Goal: Check status

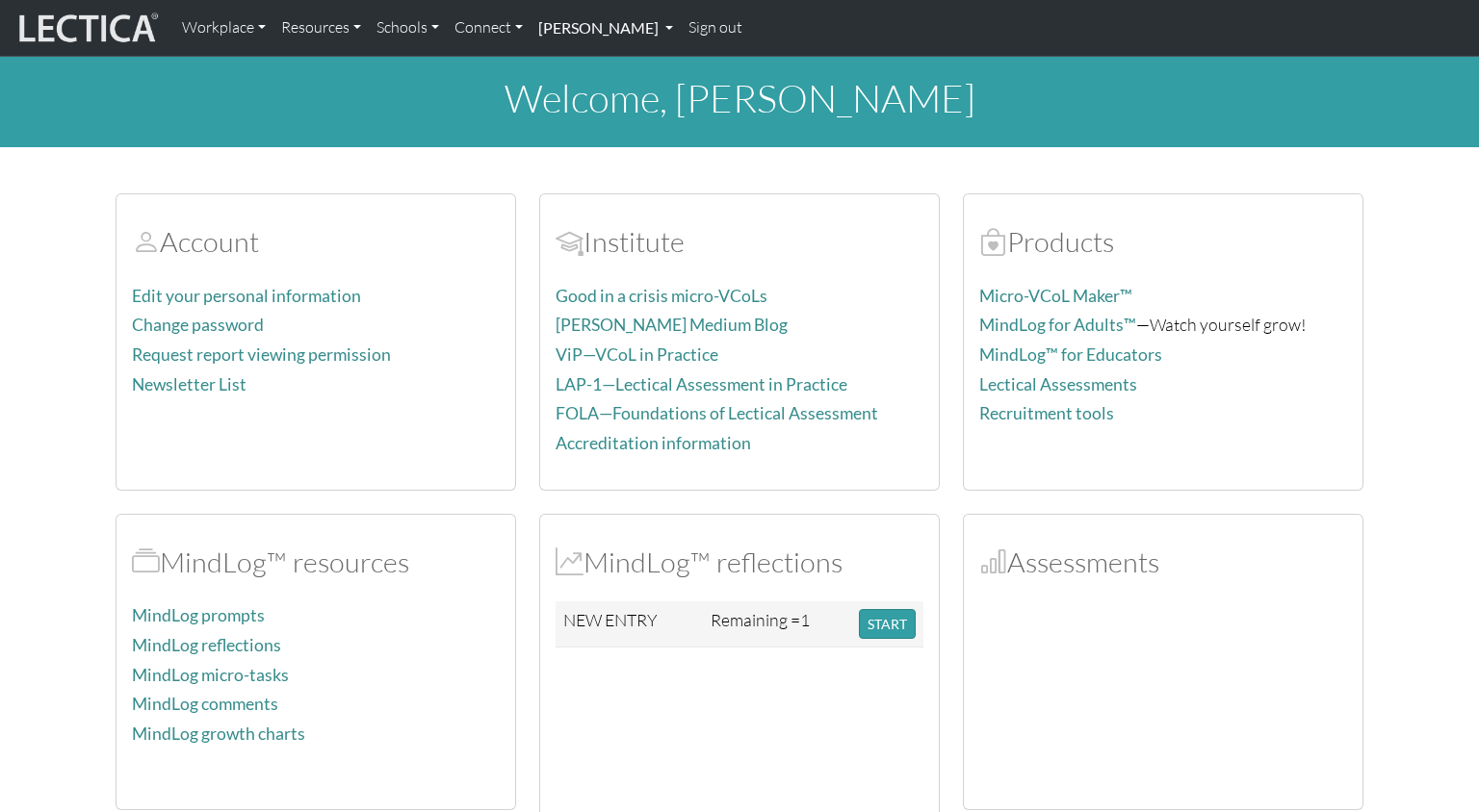
click at [530, 27] on link "[PERSON_NAME]" at bounding box center [605, 28] width 151 height 41
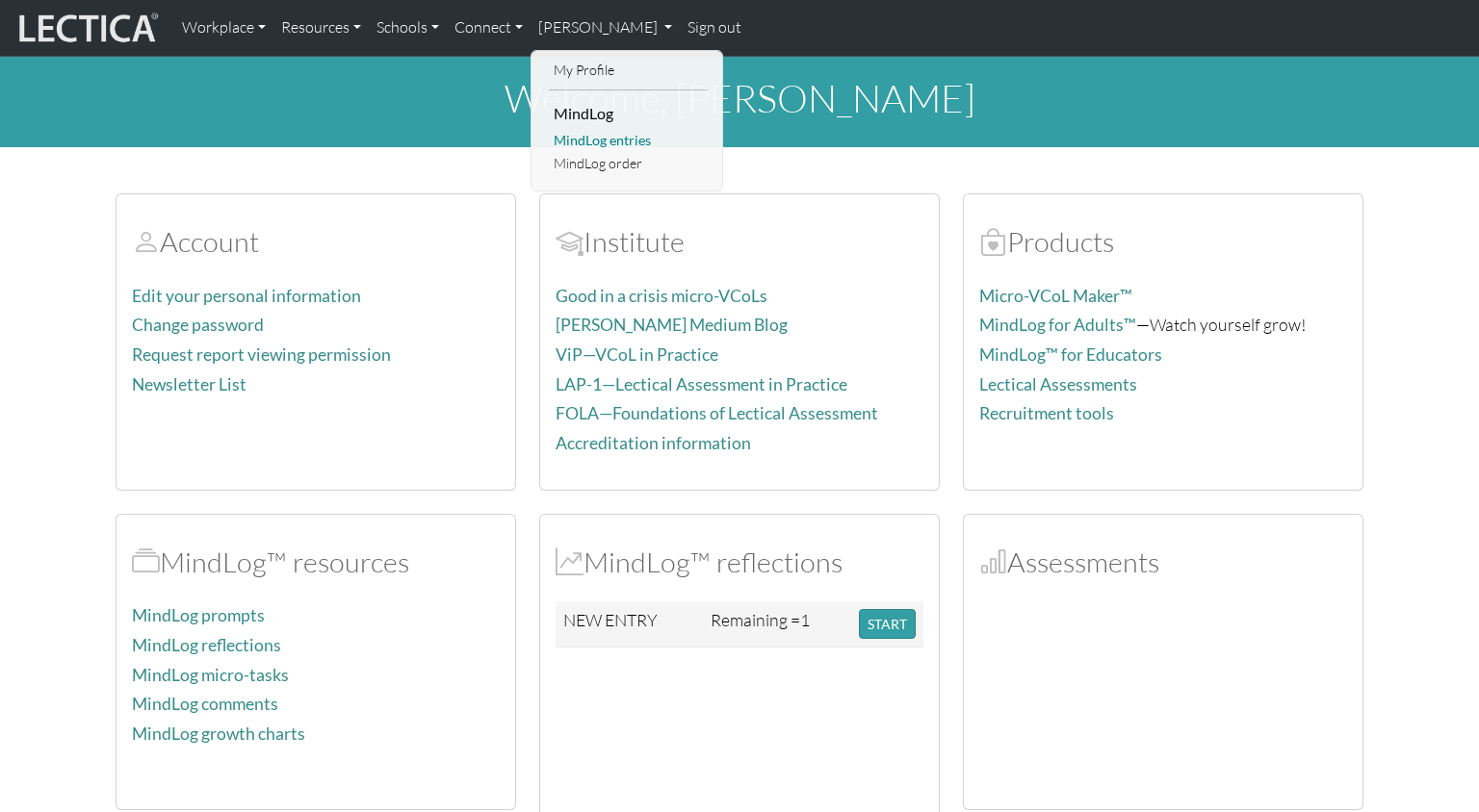
click at [550, 134] on link "MindLog entries" at bounding box center [628, 141] width 158 height 24
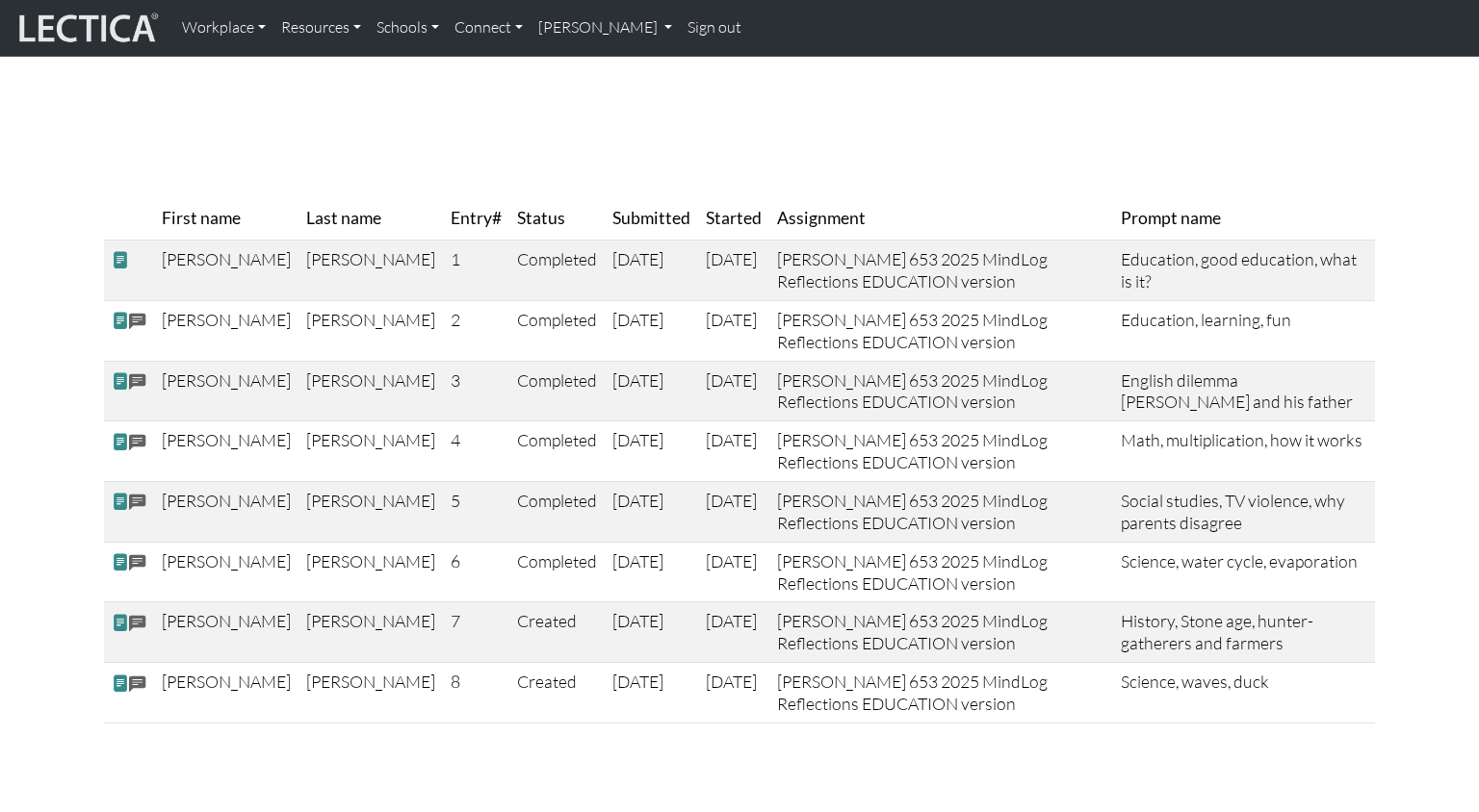
scroll to position [118, 0]
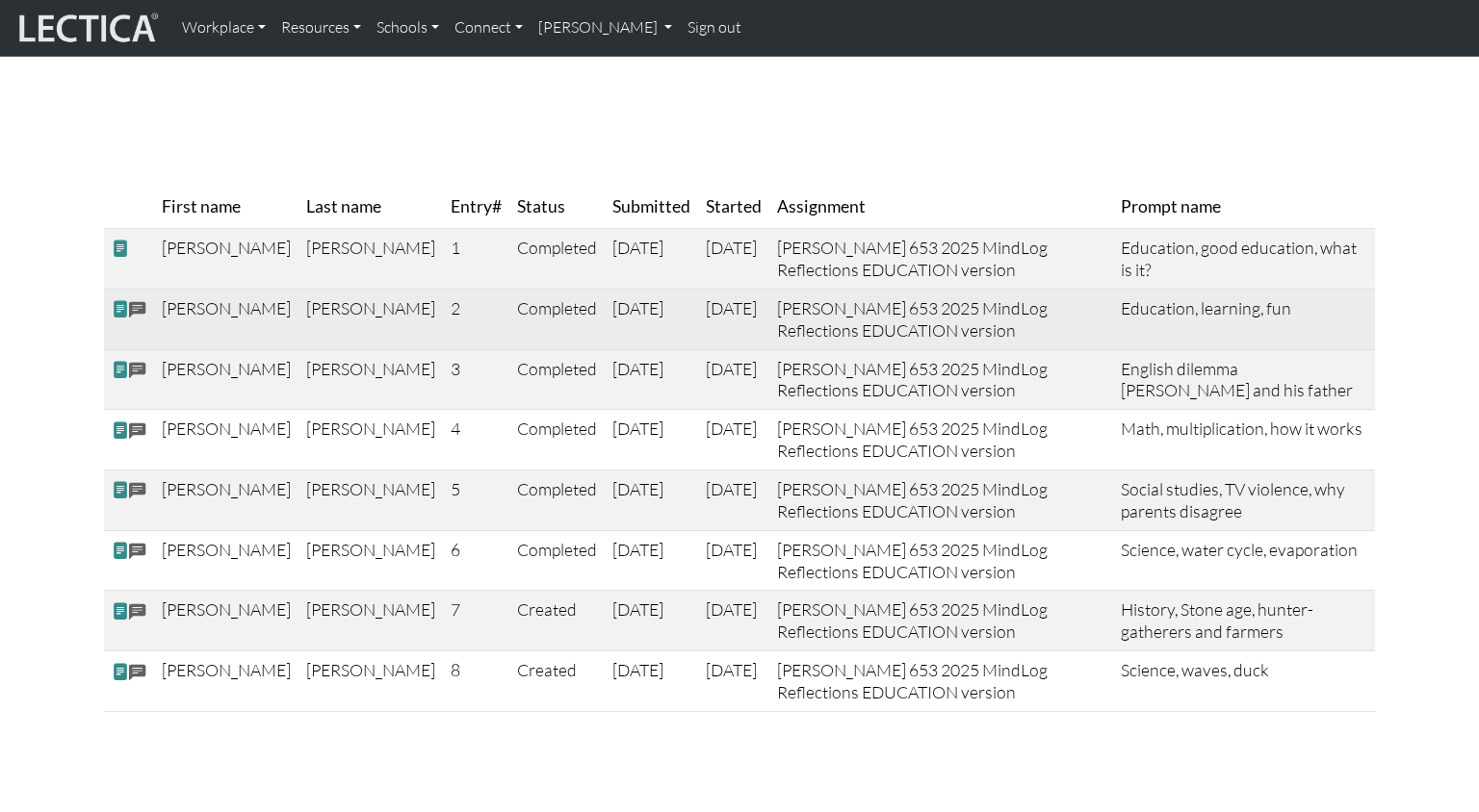
click at [136, 306] on span at bounding box center [137, 310] width 17 height 22
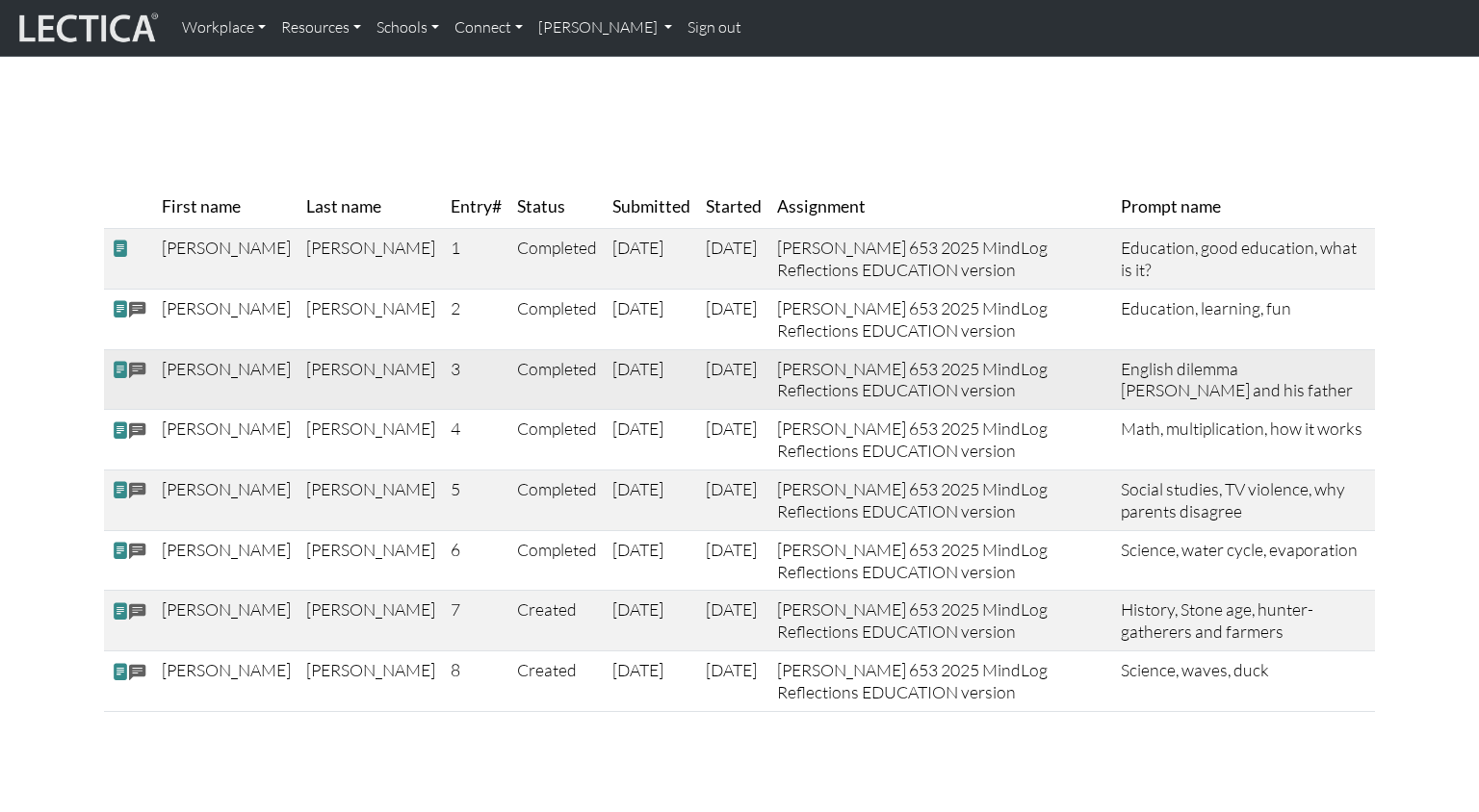
click at [116, 363] on span at bounding box center [120, 369] width 17 height 20
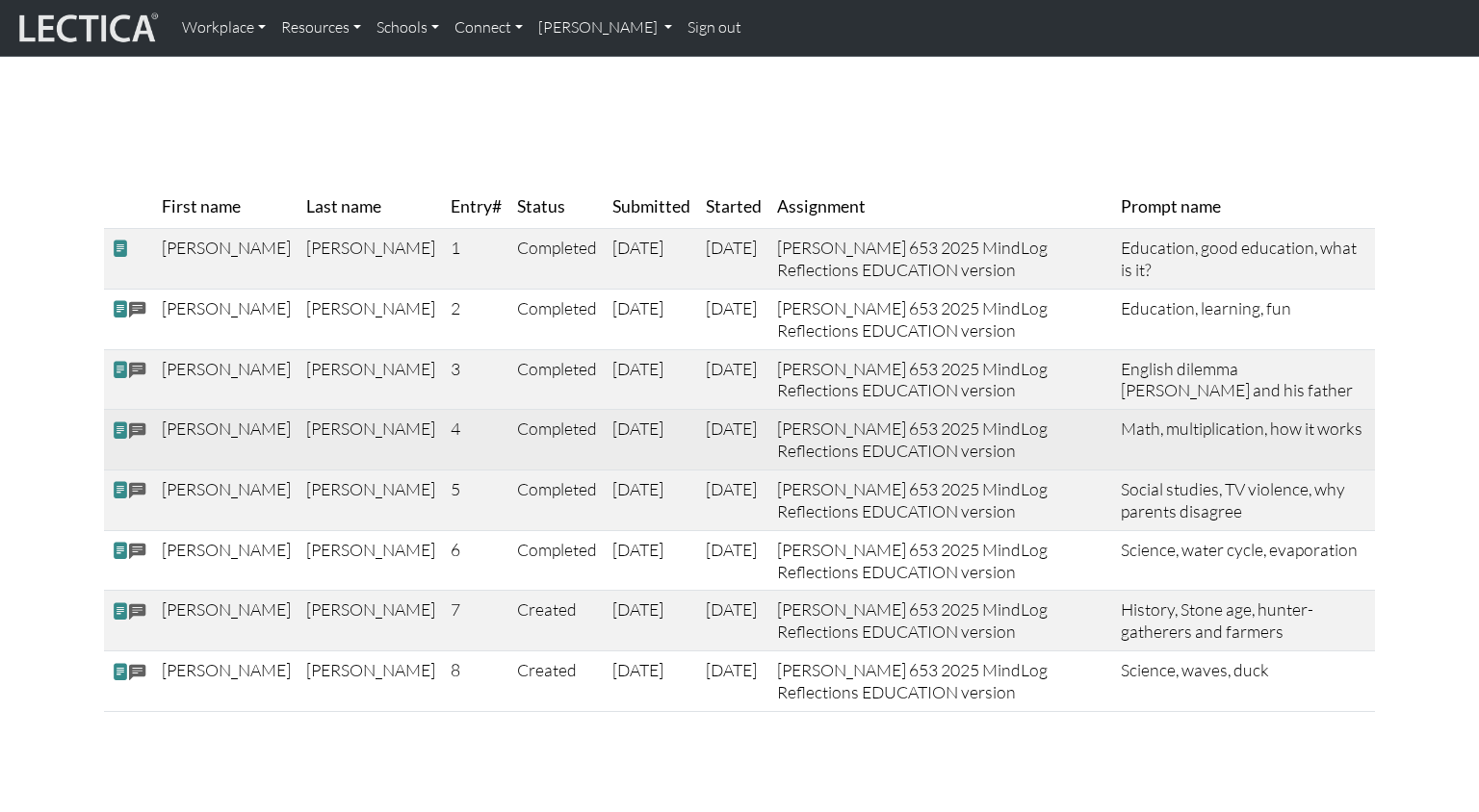
click at [119, 424] on span at bounding box center [120, 430] width 17 height 20
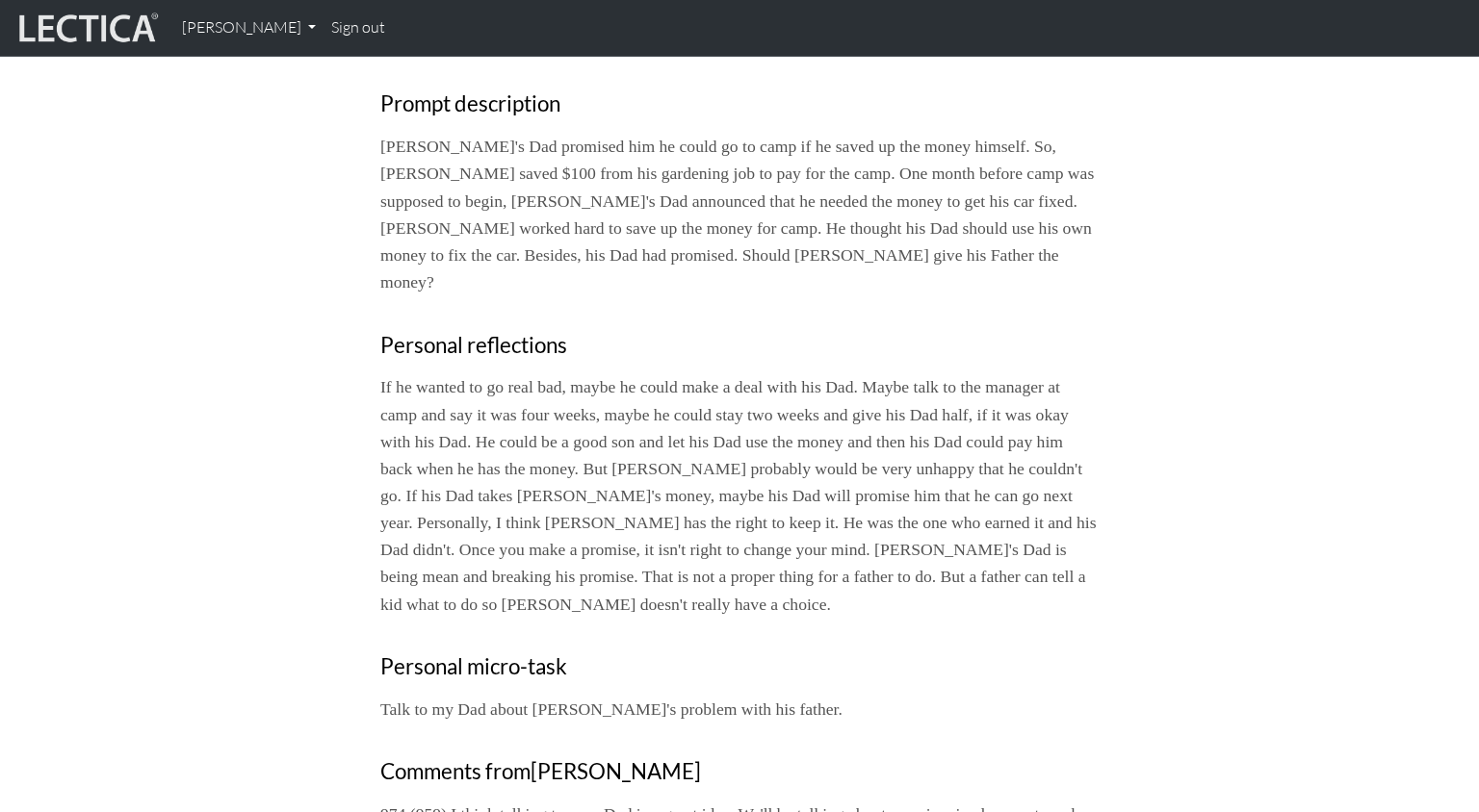
scroll to position [451, 0]
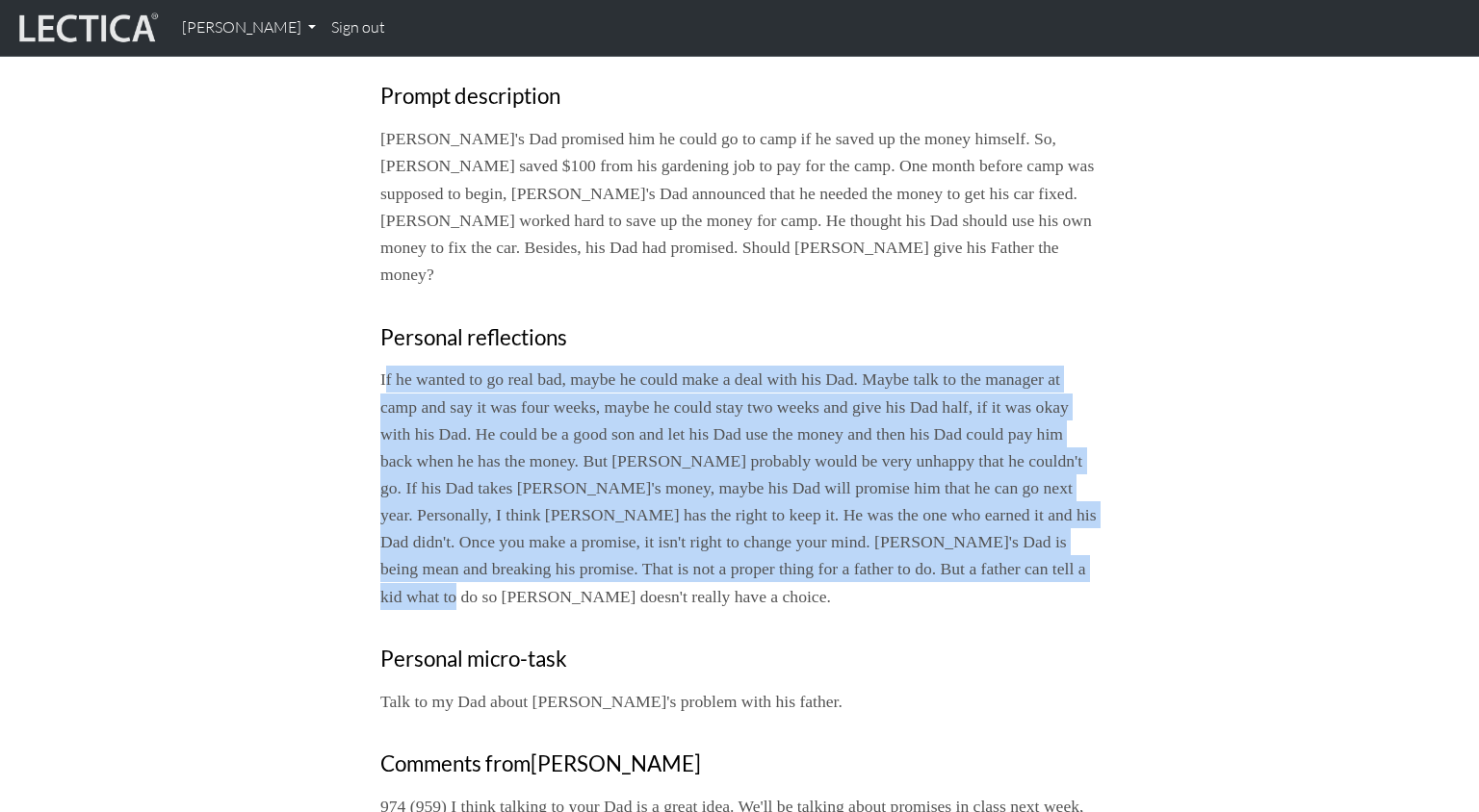
drag, startPoint x: 399, startPoint y: 338, endPoint x: 1114, endPoint y: 472, distance: 727.4
click at [1114, 472] on div "Close MindLog #3 Date completed: 2025-01-16 Date updated: 2025-09-02 Prompt nam…" at bounding box center [739, 326] width 1271 height 1128
click at [168, 401] on div "Close MindLog #3 Date completed: 2025-01-16 Date updated: 2025-09-02 Prompt nam…" at bounding box center [739, 326] width 1271 height 1128
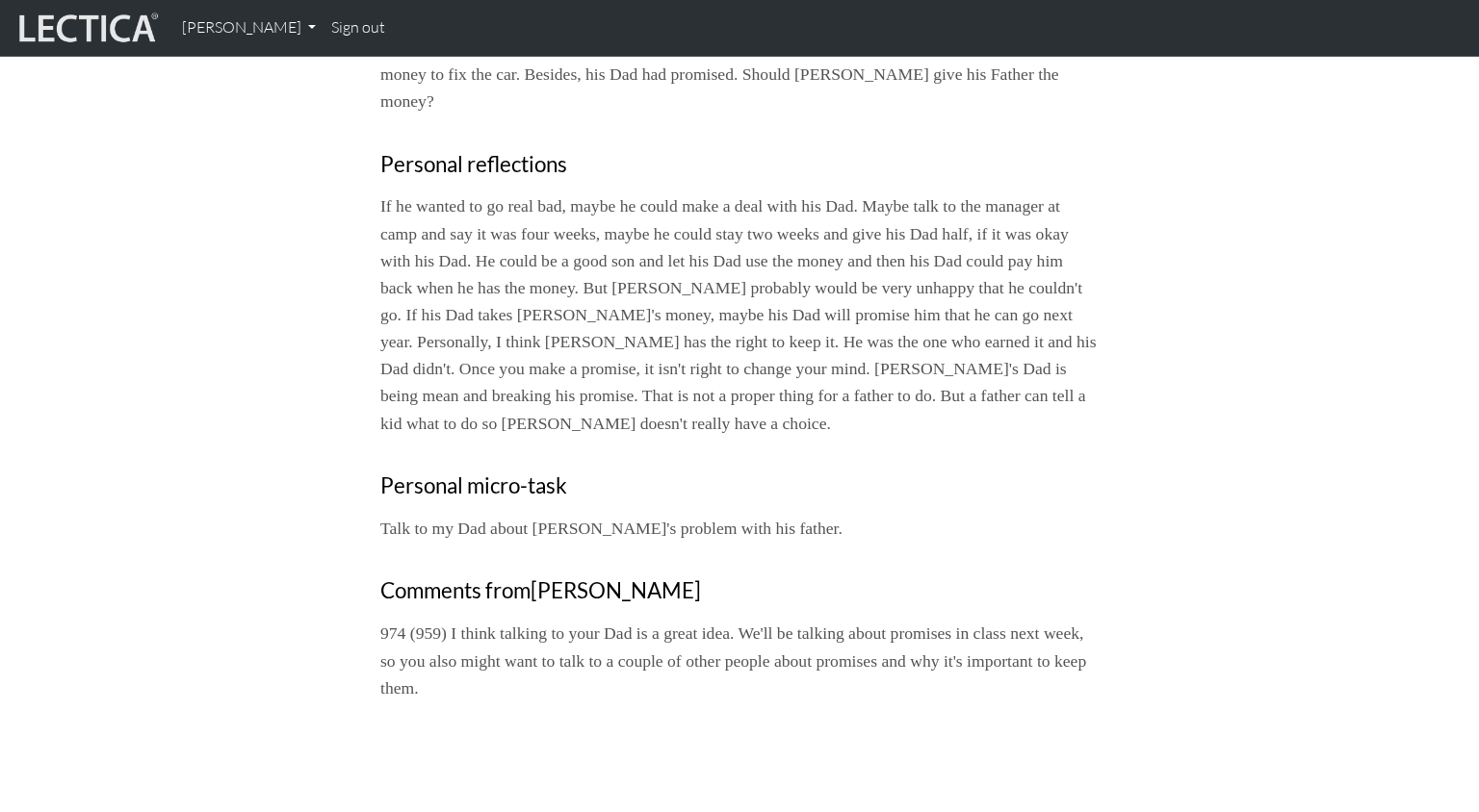
scroll to position [637, 0]
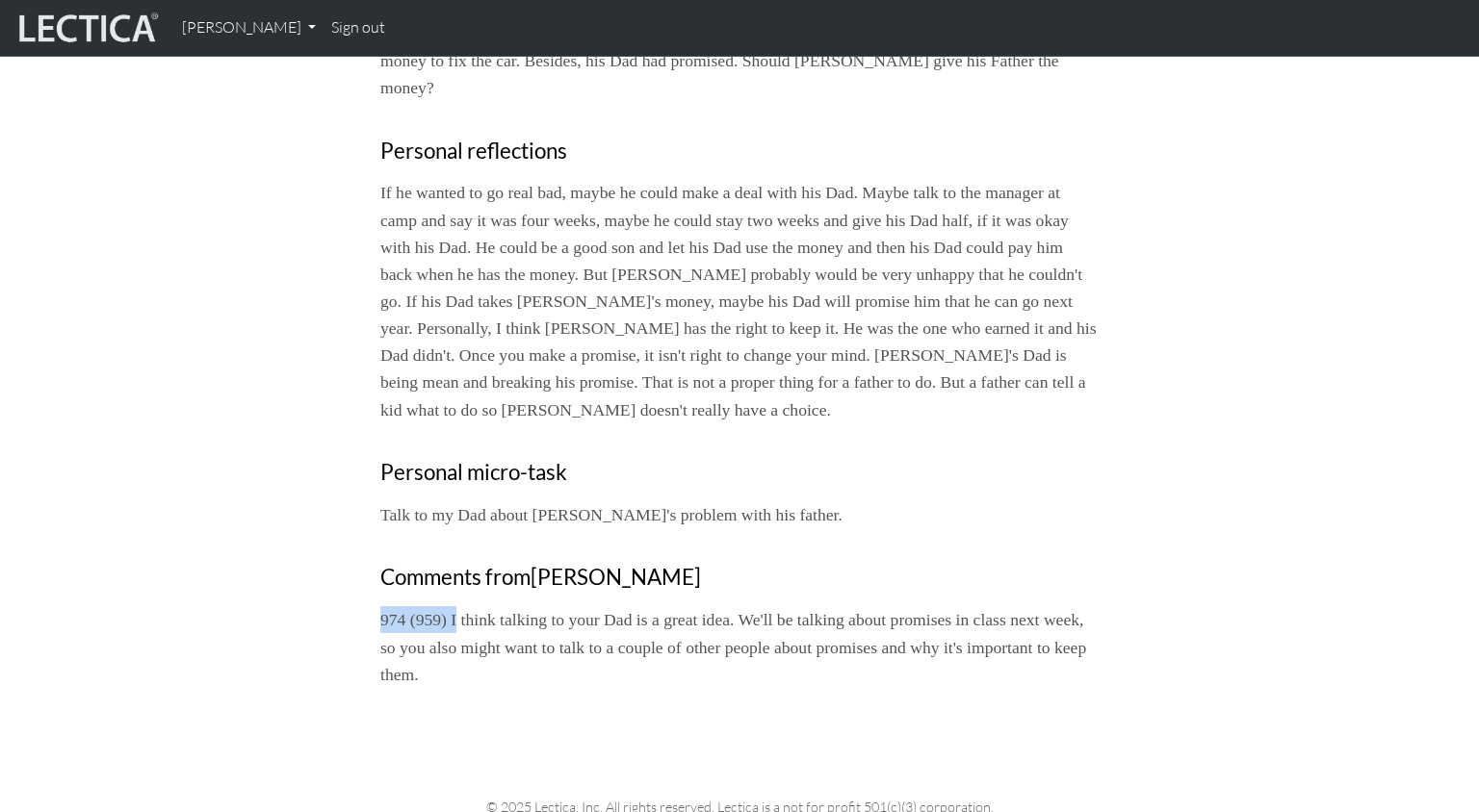
drag, startPoint x: 379, startPoint y: 486, endPoint x: 455, endPoint y: 485, distance: 76.0
click at [455, 606] on p "974 (959) I think talking to your Dad is a great idea. We'll be talking about p…" at bounding box center [739, 647] width 718 height 81
click at [343, 484] on div "Close MindLog #3 Date completed: 2025-01-16 Date updated: 2025-09-02 Prompt nam…" at bounding box center [739, 139] width 1271 height 1128
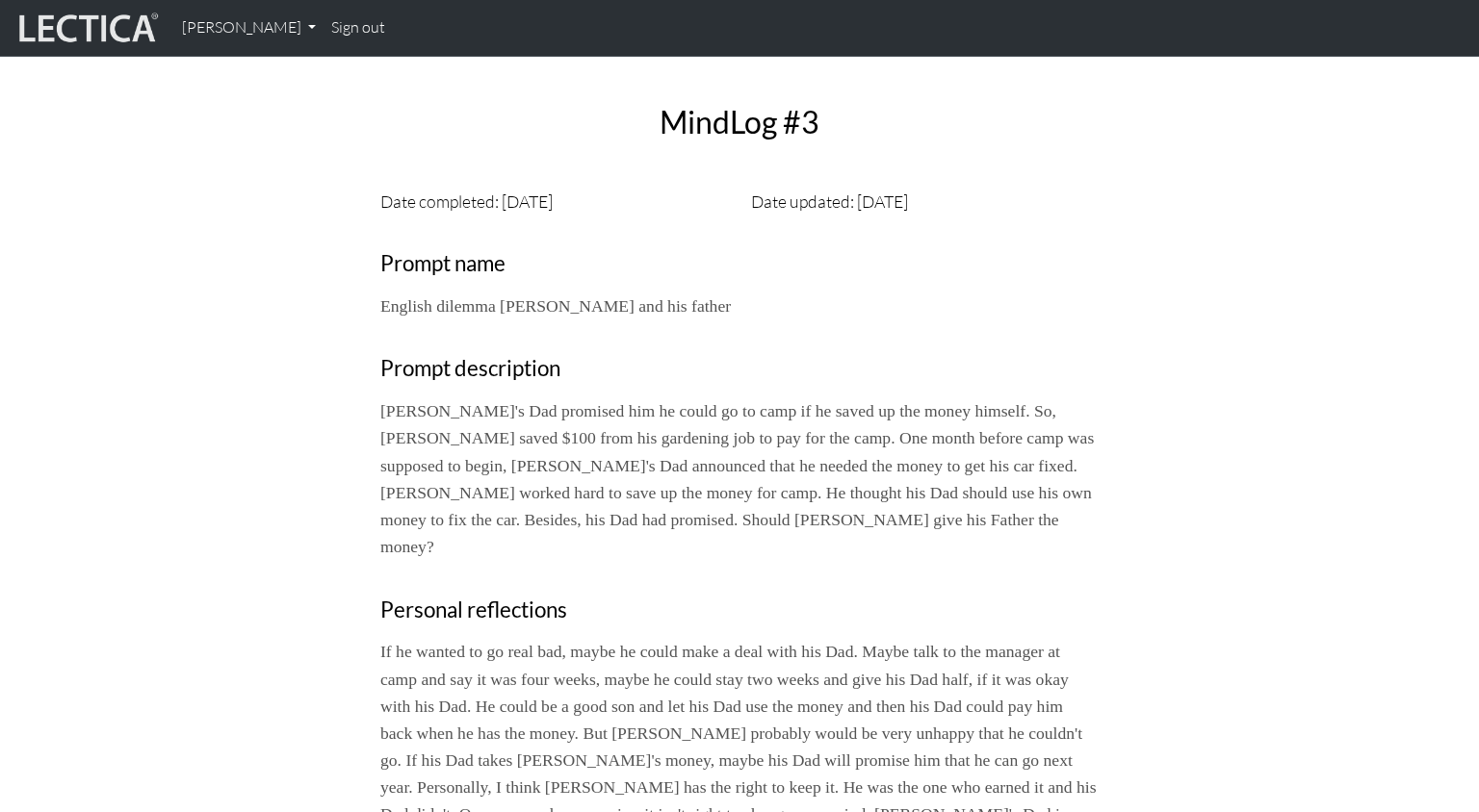
scroll to position [0, 0]
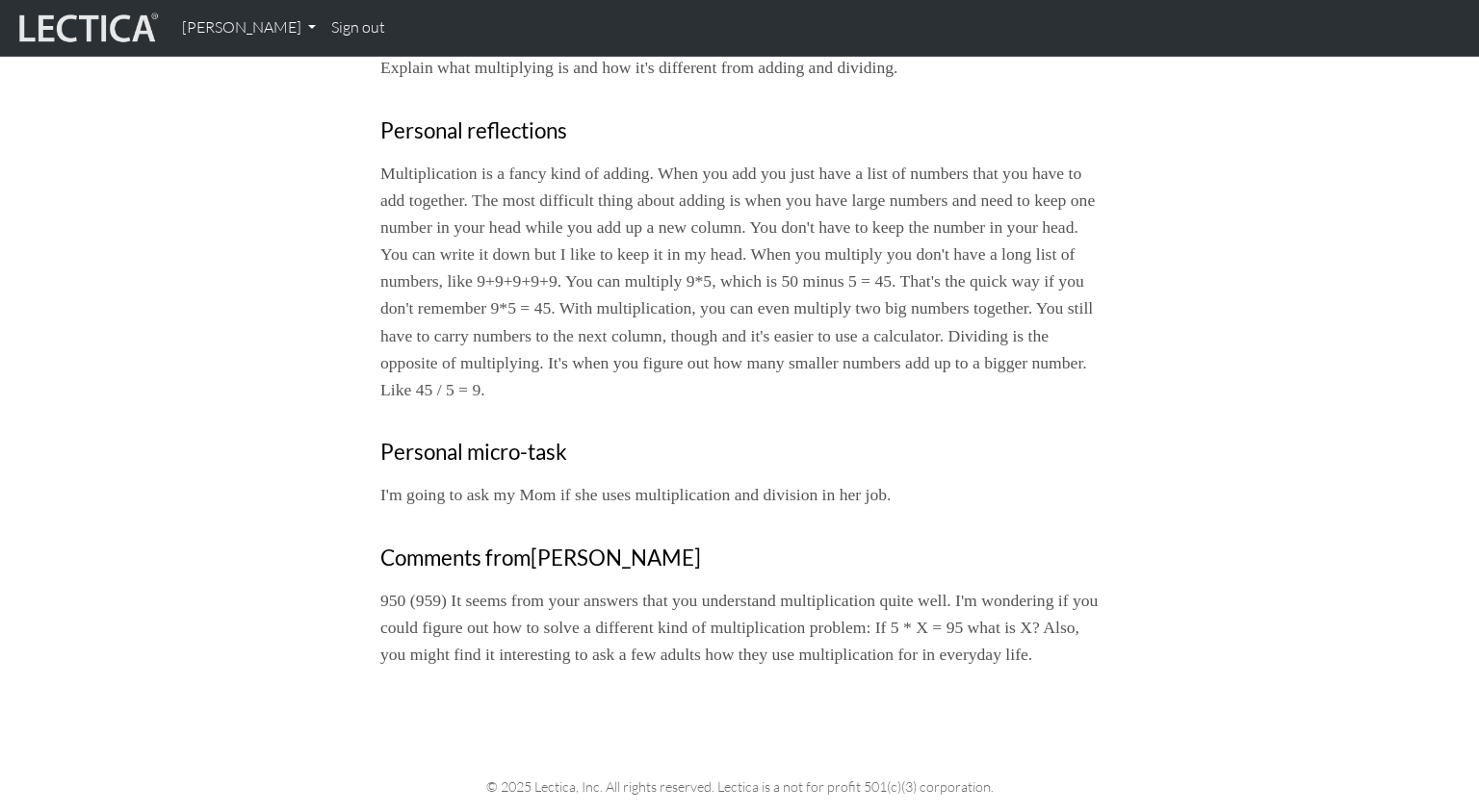
scroll to position [523, 0]
drag, startPoint x: 955, startPoint y: 555, endPoint x: 992, endPoint y: 543, distance: 38.9
click at [965, 586] on p "950 (959) It seems from your answers that you understand multiplication quite w…" at bounding box center [739, 627] width 718 height 81
click at [1321, 247] on div "Close MindLog #4 Date completed: [DATE] Date updated: [DATE] Prompt name Math, …" at bounding box center [739, 186] width 1271 height 992
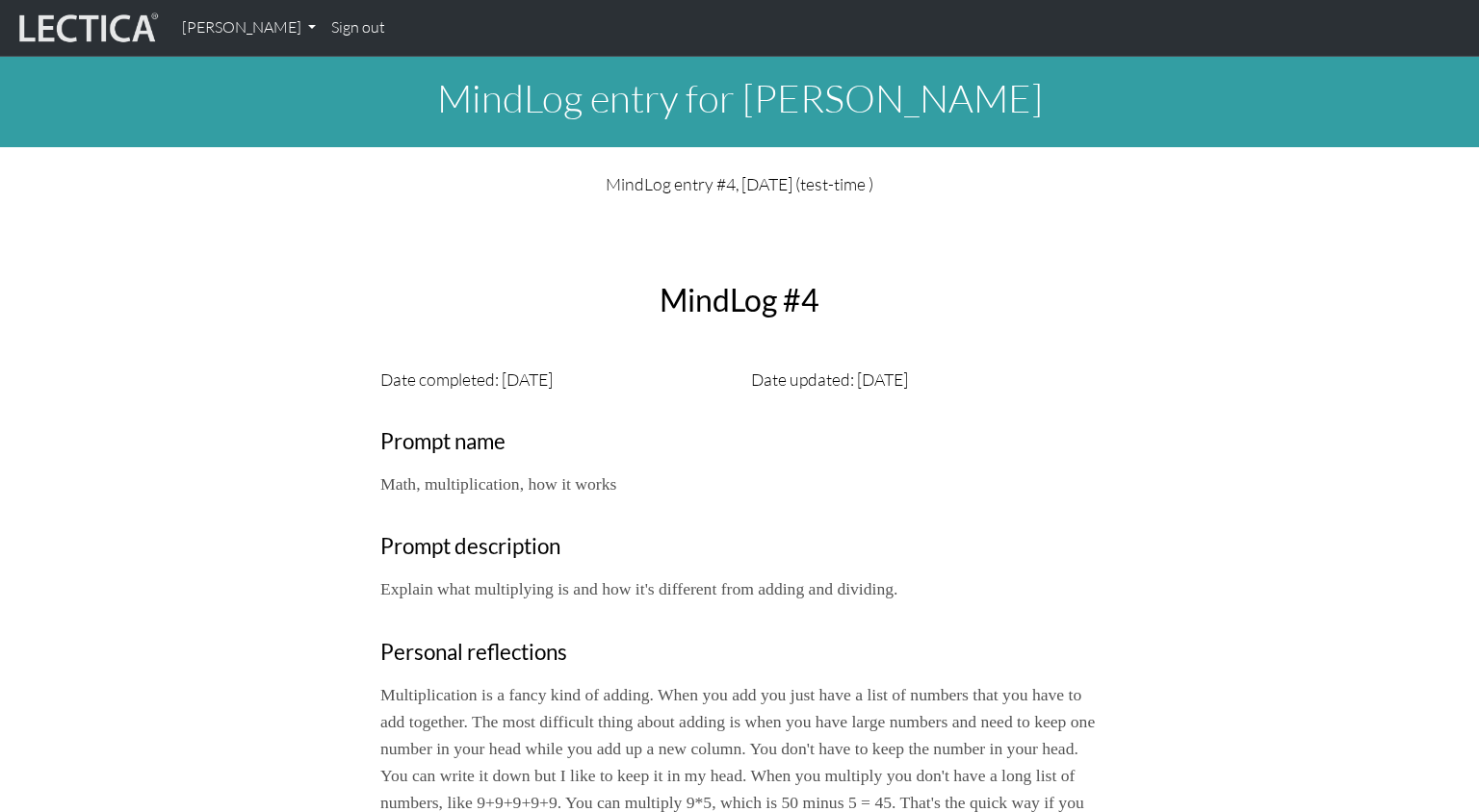
scroll to position [21, 0]
